Goal: Task Accomplishment & Management: Complete application form

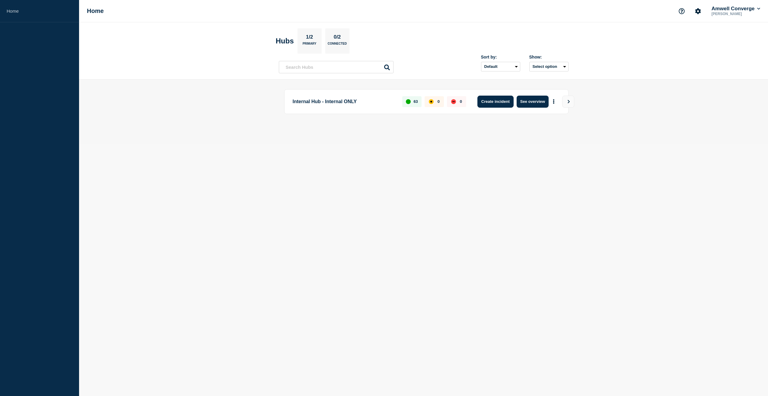
click at [492, 101] on button "Create incident" at bounding box center [496, 102] width 36 height 12
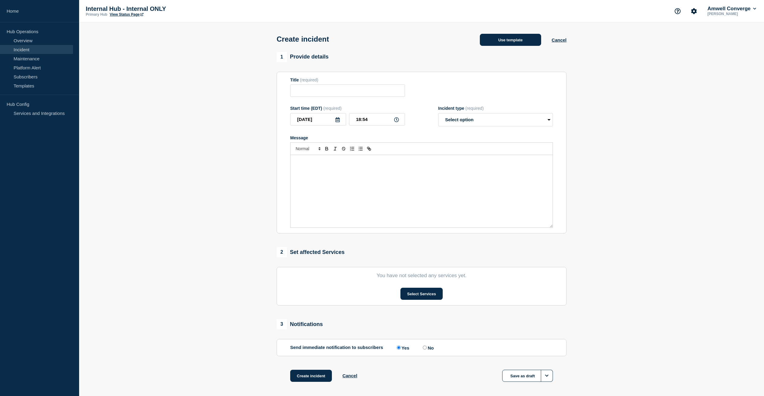
click at [518, 42] on button "Use template" at bounding box center [510, 40] width 61 height 12
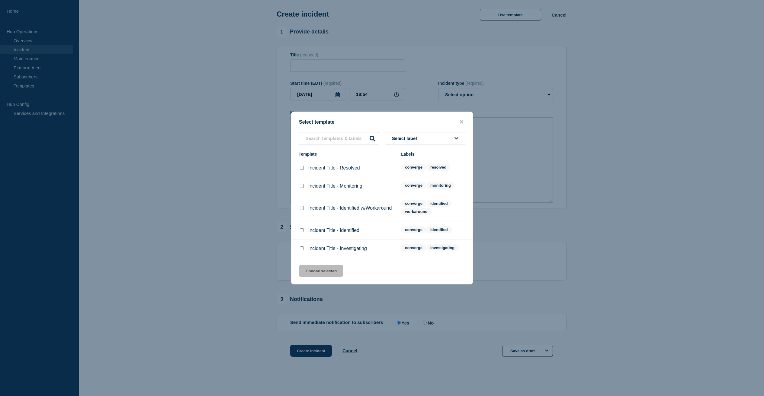
scroll to position [32, 0]
click at [302, 251] on input "Incident Title - Investigating checkbox" at bounding box center [302, 249] width 4 height 4
checkbox input "true"
click at [318, 276] on button "Choose selected" at bounding box center [321, 271] width 44 height 12
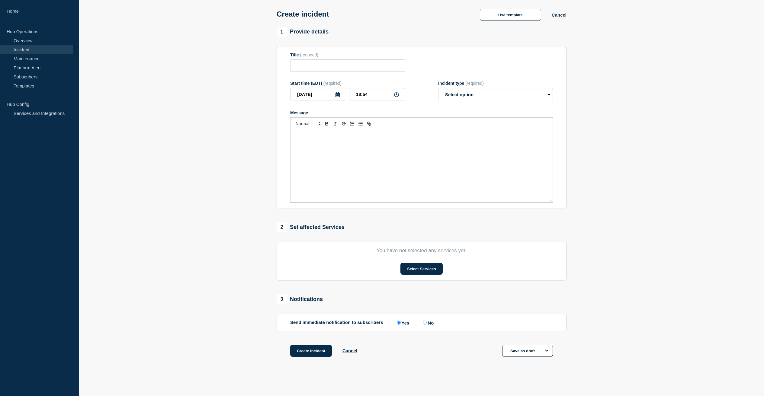
type input "Incident Title - Investigating"
select select "investigating"
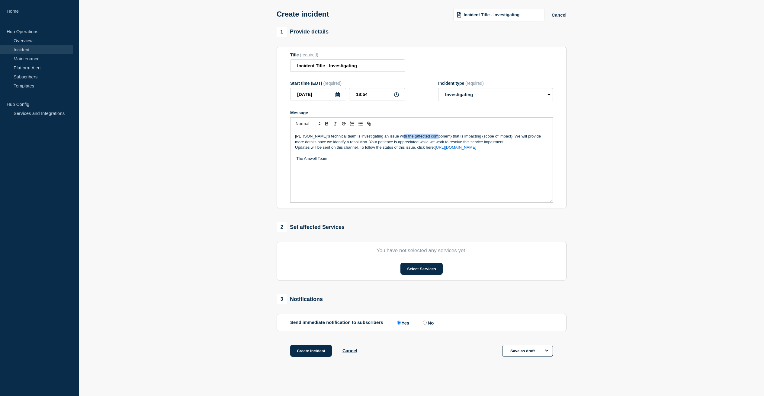
drag, startPoint x: 432, startPoint y: 136, endPoint x: 395, endPoint y: 134, distance: 37.1
click at [395, 134] on p "[PERSON_NAME]'s technical team is investigating an issue with the {affected com…" at bounding box center [421, 139] width 253 height 11
drag, startPoint x: 492, startPoint y: 134, endPoint x: 462, endPoint y: 133, distance: 30.2
click at [462, 134] on p "Amwell's technical team is investigating an issue with the Amwell Provider Hub …" at bounding box center [421, 139] width 253 height 11
click at [414, 267] on button "Select Services" at bounding box center [421, 269] width 42 height 12
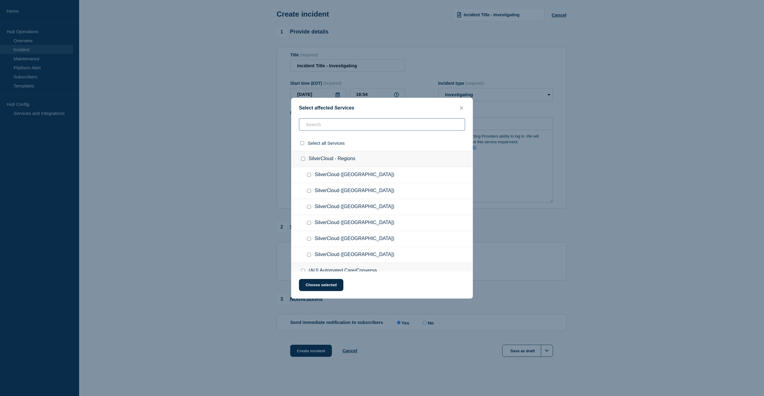
click at [347, 120] on input "text" at bounding box center [382, 124] width 166 height 12
type input "hu"
checkbox input "true"
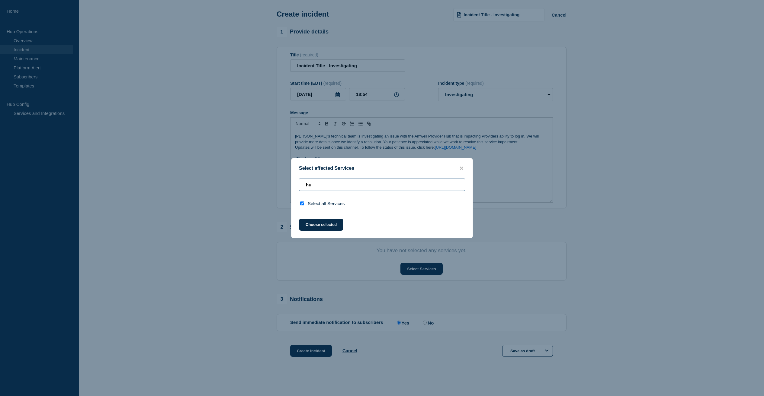
type input "h"
checkbox input "false"
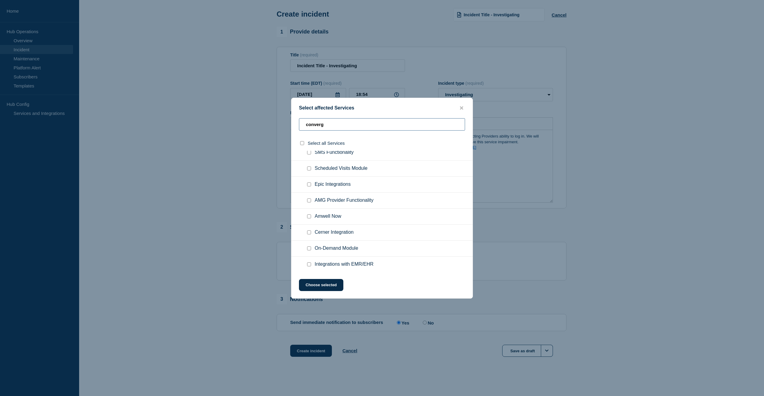
scroll to position [110, 0]
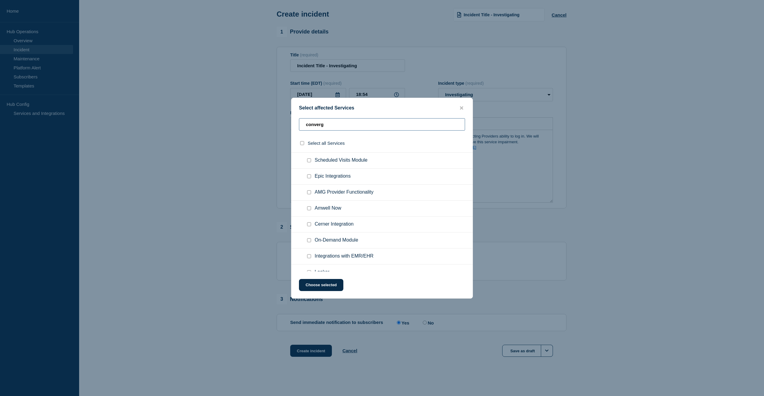
type input "converg"
click at [309, 194] on input "AMG Provider Functionality checkbox" at bounding box center [309, 192] width 4 height 4
checkbox input "true"
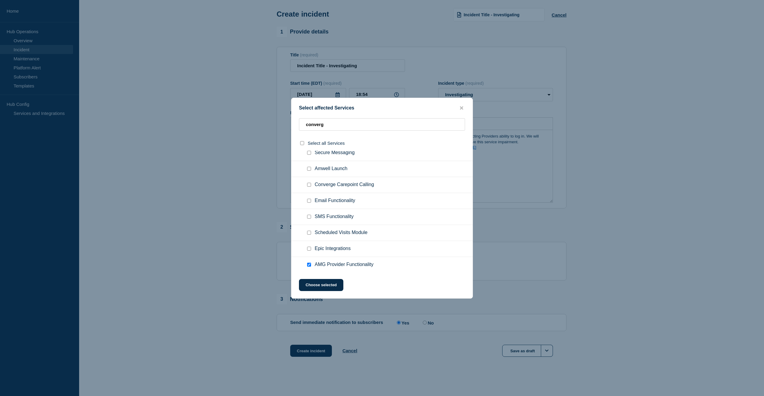
scroll to position [0, 0]
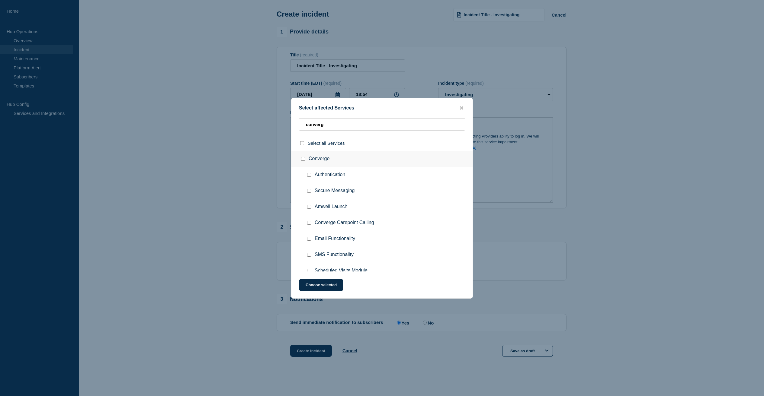
click at [310, 177] on input "Authentication checkbox" at bounding box center [309, 175] width 4 height 4
checkbox input "true"
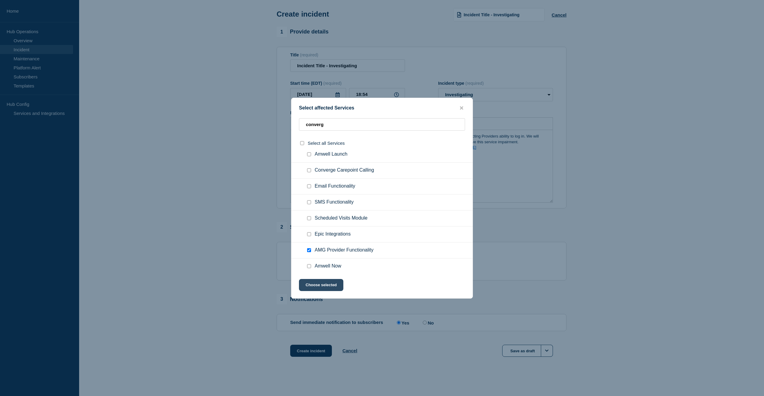
click at [320, 290] on button "Choose selected" at bounding box center [321, 285] width 44 height 12
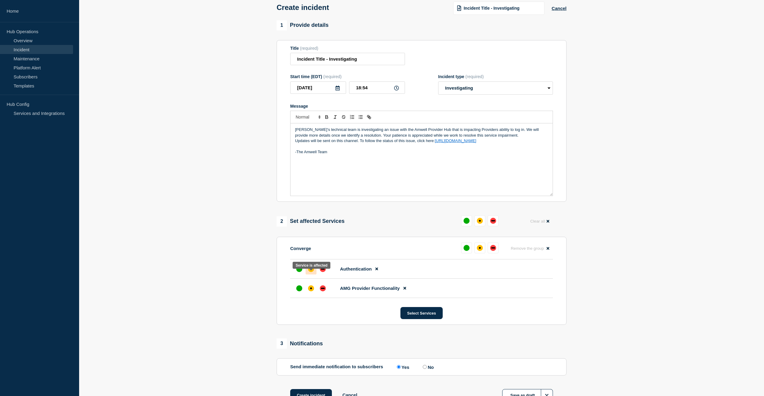
click at [312, 272] on div "affected" at bounding box center [311, 269] width 6 height 6
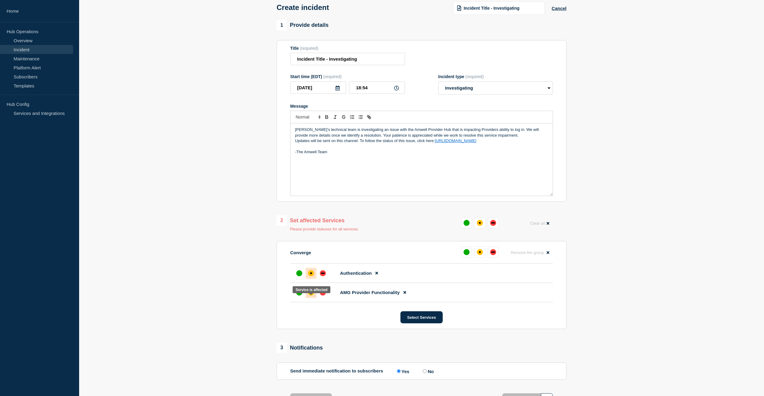
click at [311, 296] on div "affected" at bounding box center [311, 293] width 6 height 6
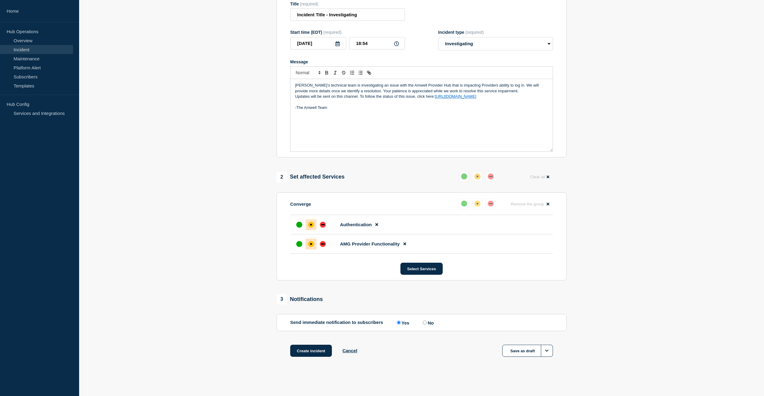
scroll to position [85, 0]
click at [308, 351] on button "Create incident" at bounding box center [311, 351] width 42 height 12
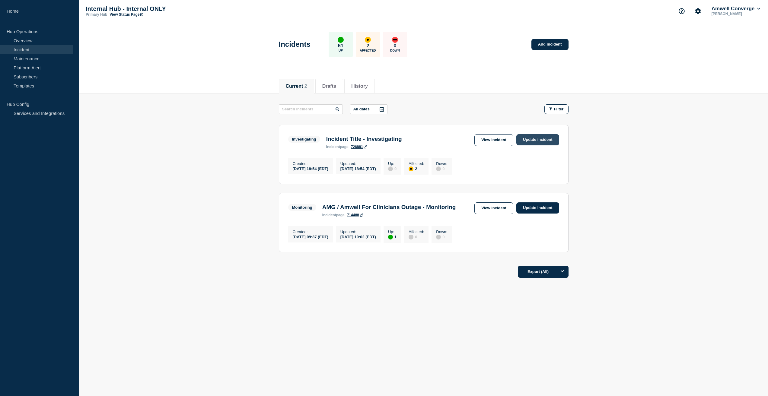
click at [538, 142] on link "Update incident" at bounding box center [537, 139] width 43 height 11
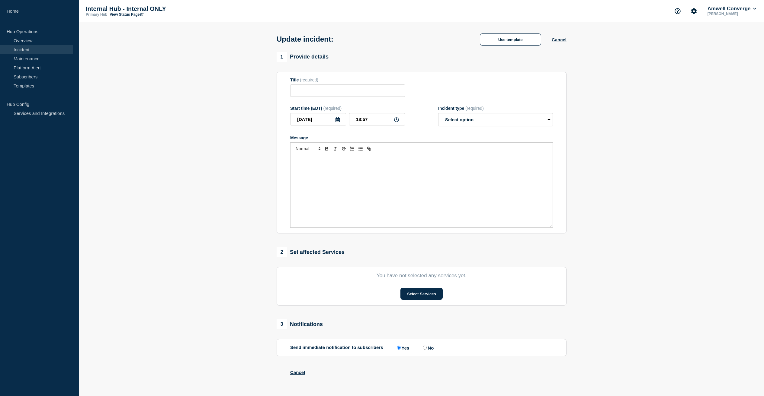
type input "Incident Title - Investigating"
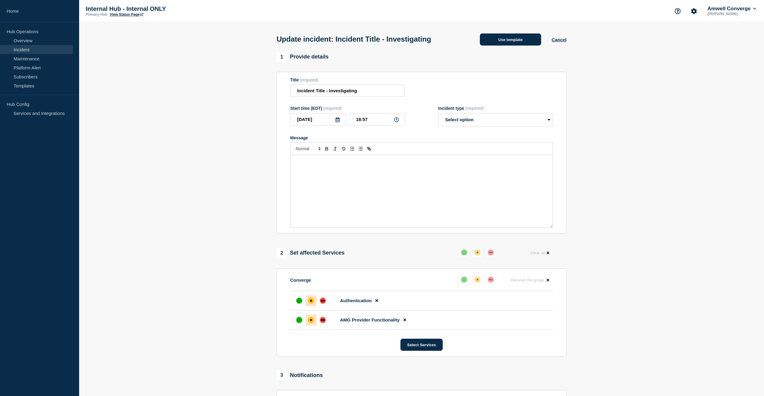
click at [518, 41] on button "Use template" at bounding box center [510, 40] width 61 height 12
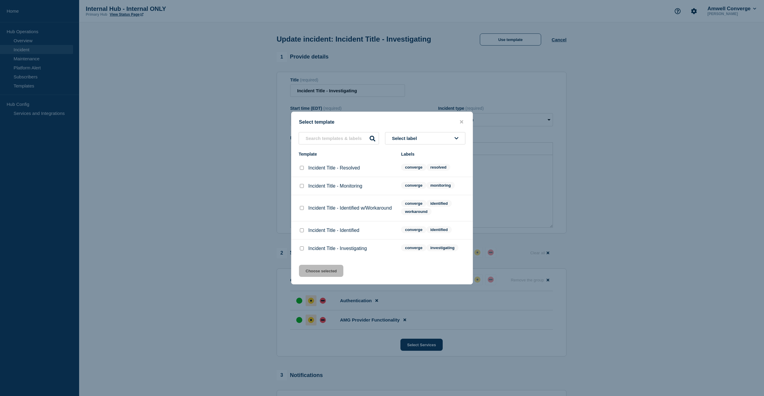
click at [411, 137] on span "Select label" at bounding box center [405, 138] width 27 height 5
click at [414, 120] on div "Select template" at bounding box center [381, 122] width 181 height 6
click at [299, 252] on div at bounding box center [302, 249] width 6 height 6
click at [302, 251] on input "Incident Title - Investigating checkbox" at bounding box center [302, 249] width 4 height 4
checkbox input "true"
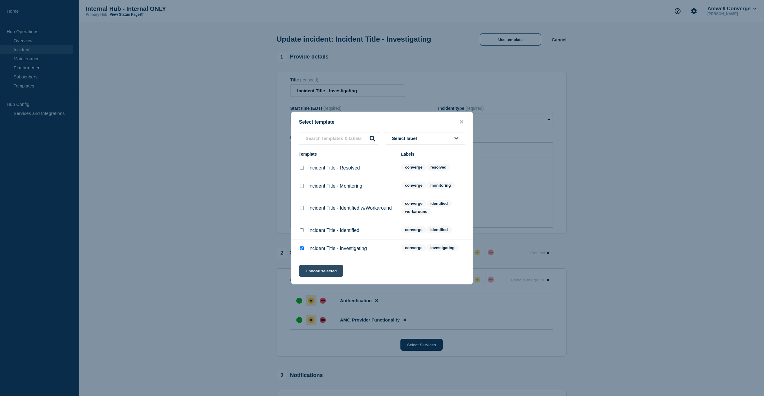
click at [318, 275] on button "Choose selected" at bounding box center [321, 271] width 44 height 12
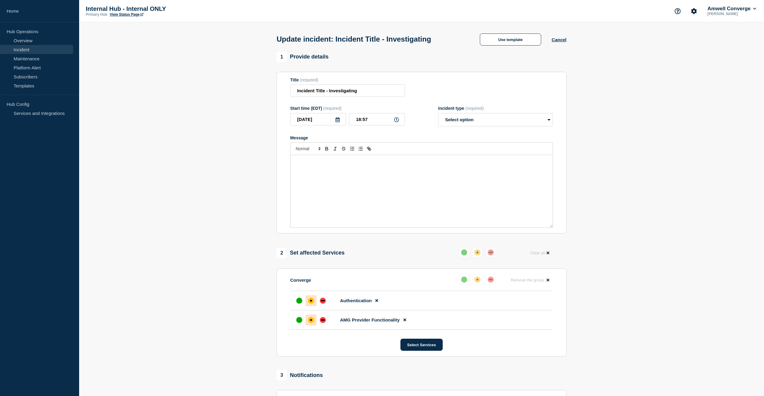
select select "investigating"
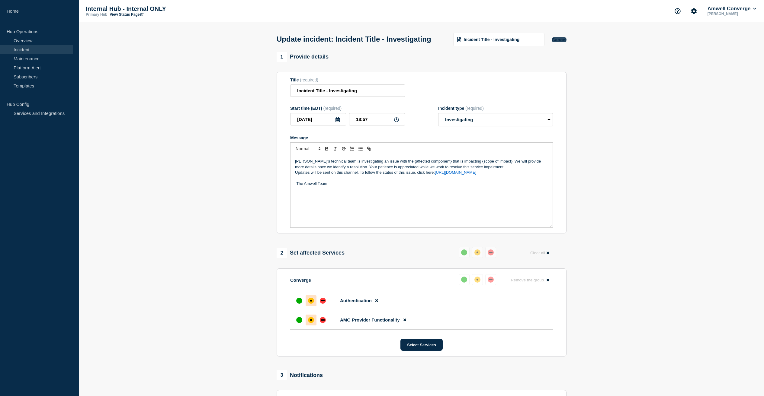
click at [561, 41] on button "Cancel" at bounding box center [558, 39] width 15 height 5
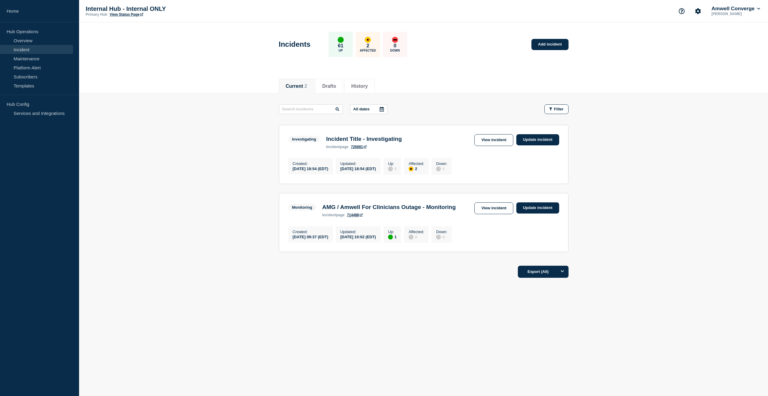
click at [365, 141] on h3 "Incident Title - Investigating" at bounding box center [364, 139] width 76 height 7
click at [490, 138] on link "View incident" at bounding box center [493, 140] width 39 height 12
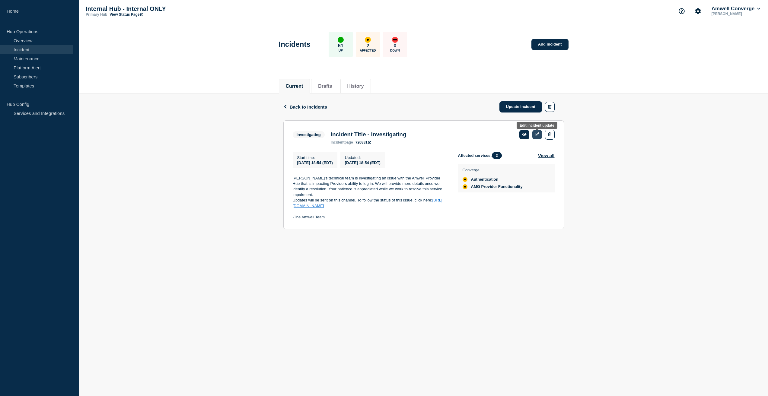
click at [537, 134] on icon at bounding box center [537, 135] width 5 height 4
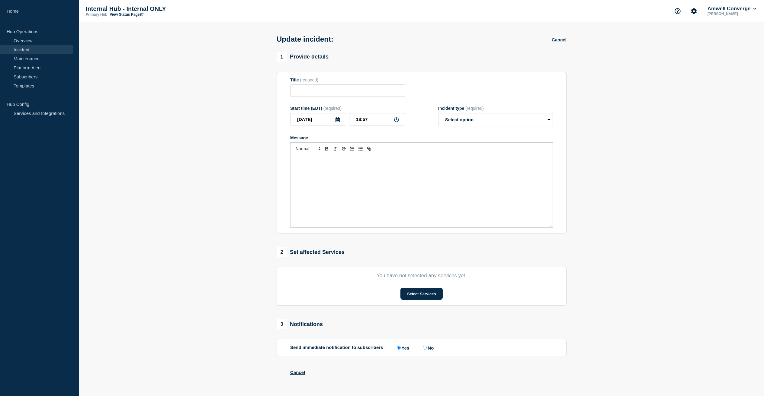
type input "Incident Title - Investigating"
type input "18:54"
select select "investigating"
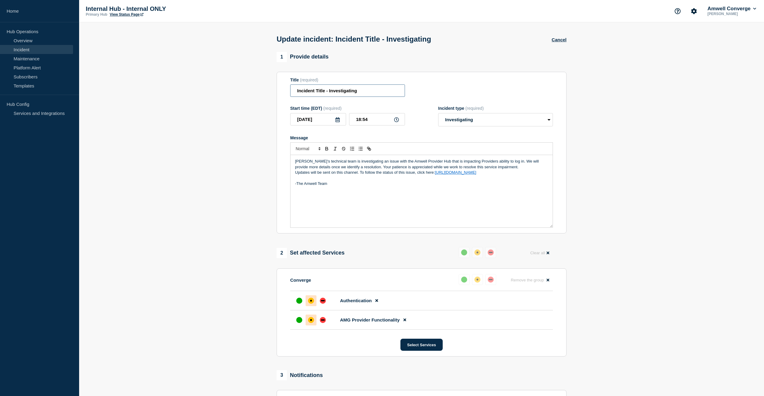
drag, startPoint x: 324, startPoint y: 94, endPoint x: 278, endPoint y: 93, distance: 46.2
click at [278, 93] on section "Title (required) Incident Title - Investigating Start time (EDT) (required) [DA…" at bounding box center [421, 153] width 290 height 162
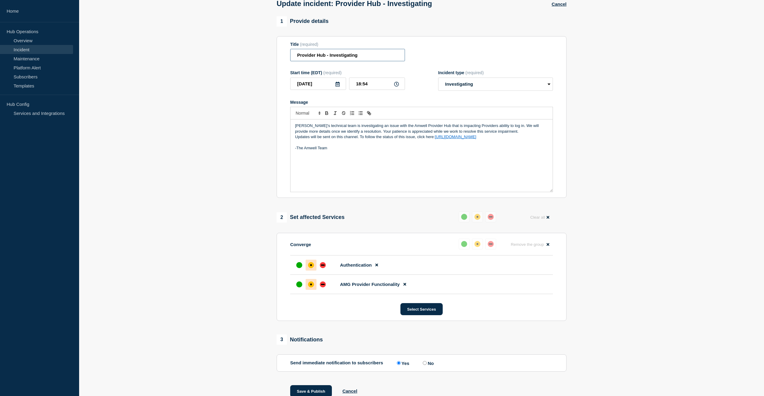
scroll to position [70, 0]
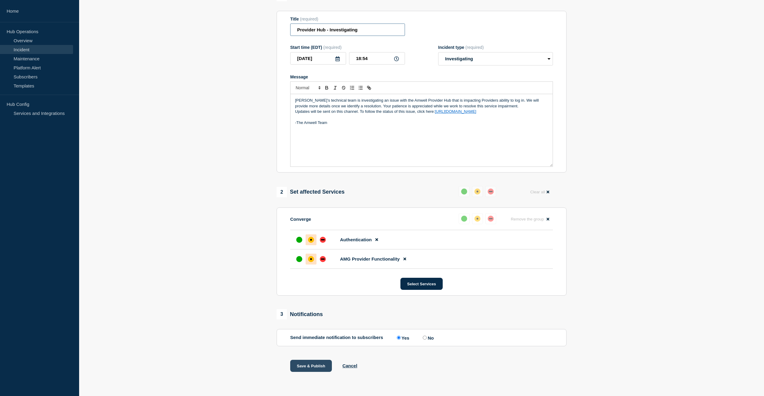
type input "Provider Hub - Investigating"
click at [304, 365] on button "Save & Publish" at bounding box center [311, 366] width 42 height 12
